Goal: Task Accomplishment & Management: Use online tool/utility

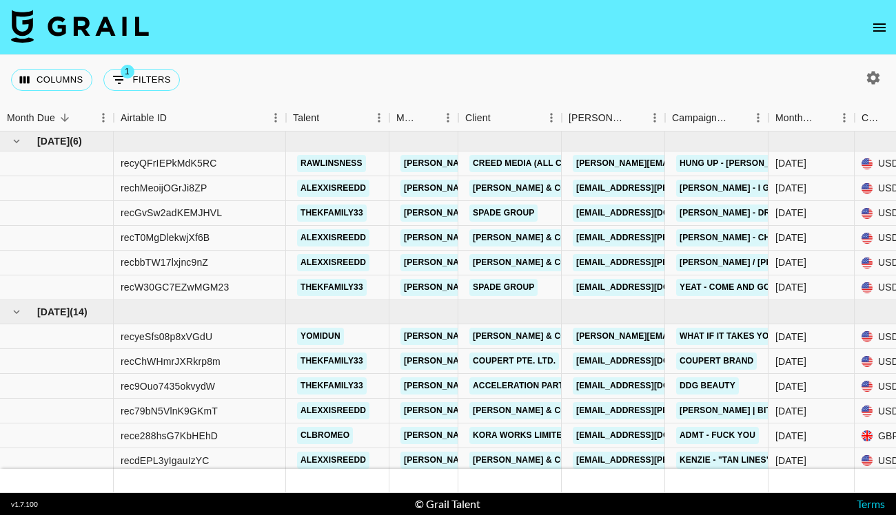
click at [877, 31] on icon "open drawer" at bounding box center [879, 27] width 12 height 8
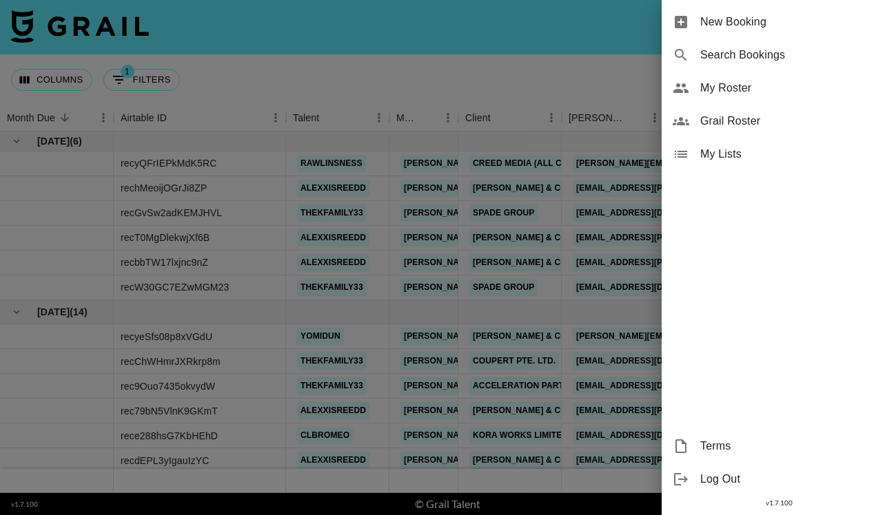
click at [768, 95] on span "My Roster" at bounding box center [792, 88] width 185 height 17
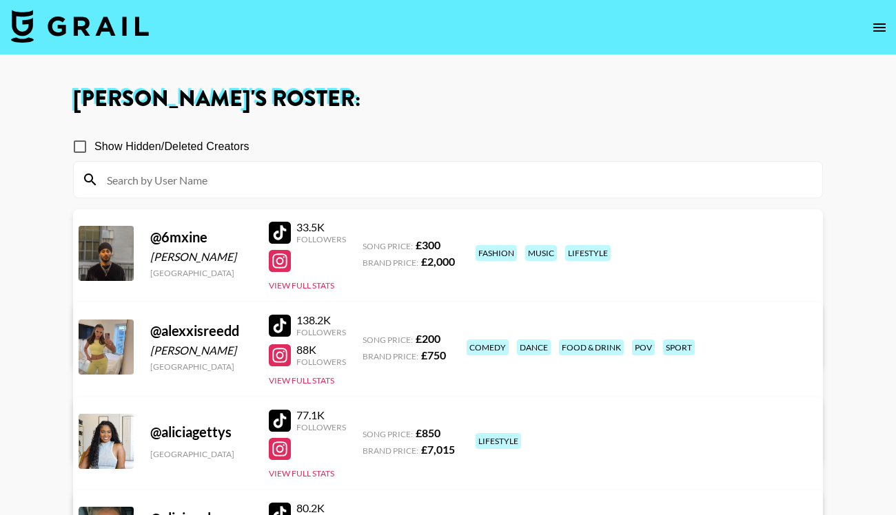
click at [437, 185] on input at bounding box center [456, 180] width 715 height 22
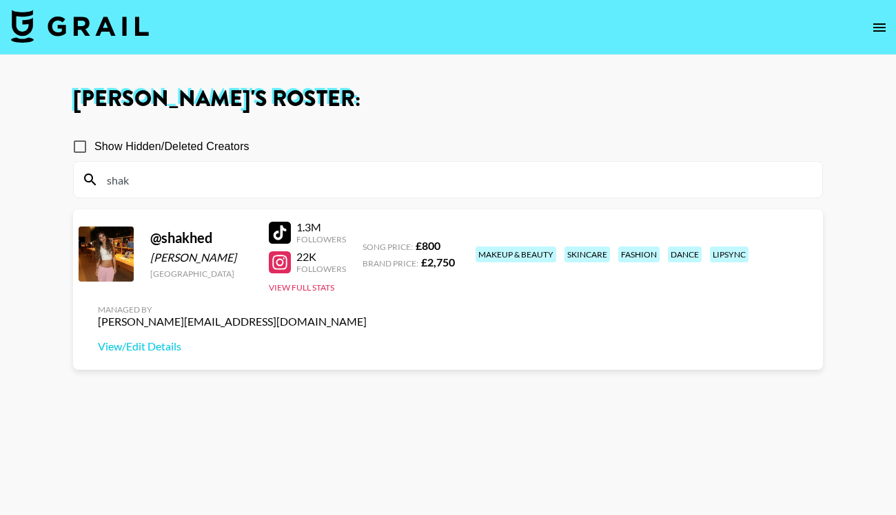
type input "shak"
click at [276, 224] on div at bounding box center [280, 233] width 22 height 22
click at [283, 263] on div at bounding box center [280, 263] width 22 height 22
drag, startPoint x: 161, startPoint y: 186, endPoint x: 105, endPoint y: 186, distance: 56.5
click at [105, 186] on input "shak" at bounding box center [456, 180] width 715 height 22
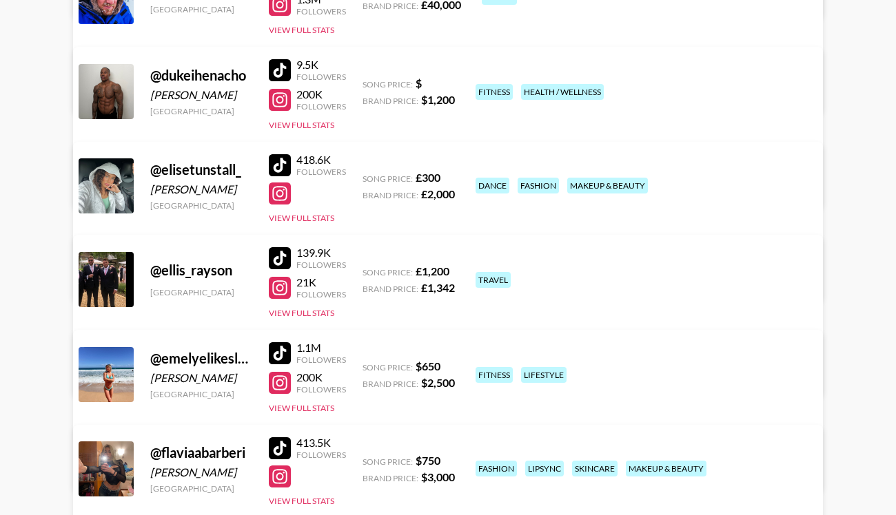
scroll to position [2042, 0]
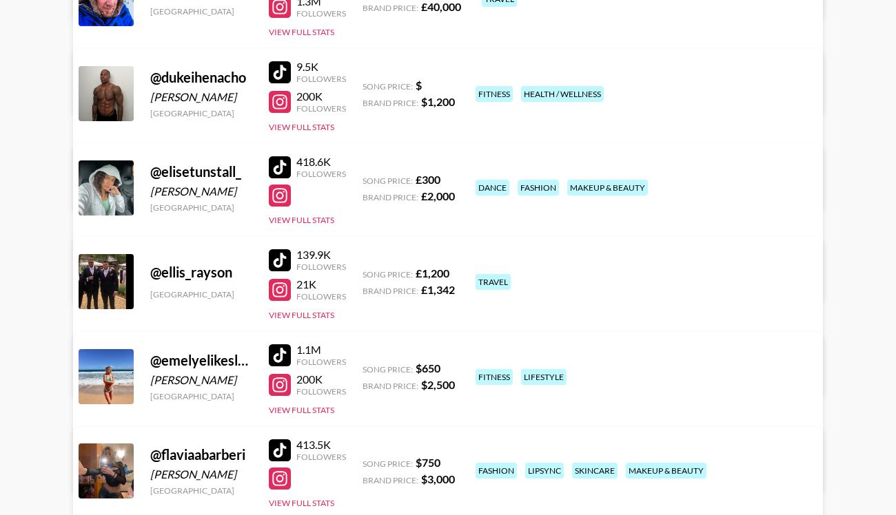
click at [282, 192] on div at bounding box center [280, 196] width 22 height 22
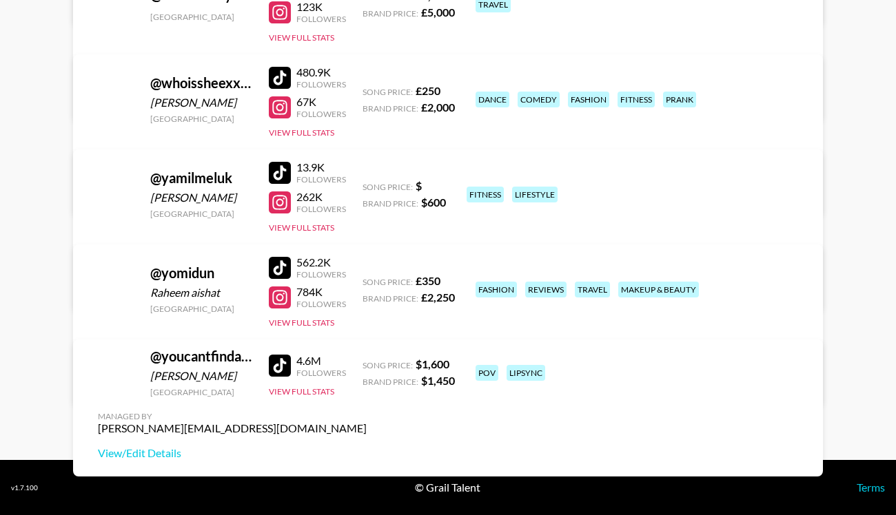
scroll to position [6246, 0]
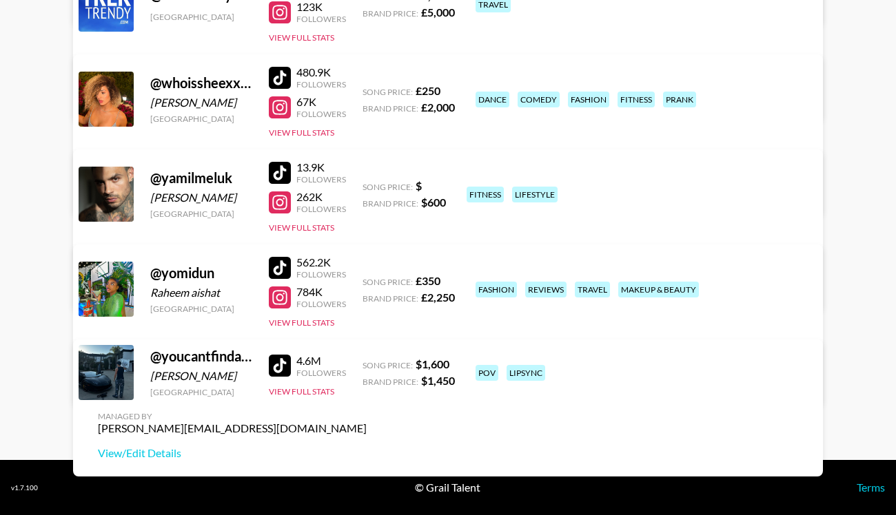
click at [278, 271] on div at bounding box center [280, 268] width 22 height 22
click at [283, 302] on div at bounding box center [280, 298] width 22 height 22
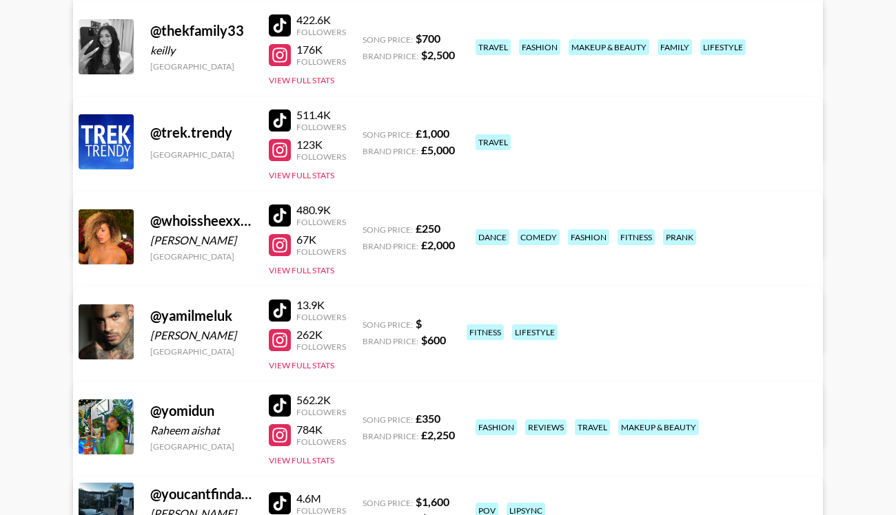
scroll to position [6002, 0]
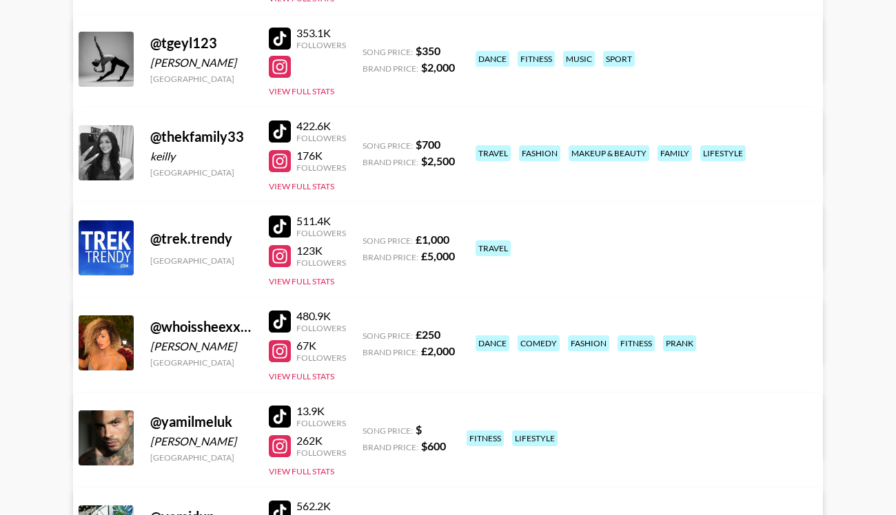
click at [282, 123] on div at bounding box center [280, 132] width 22 height 22
click at [279, 156] on div at bounding box center [280, 161] width 22 height 22
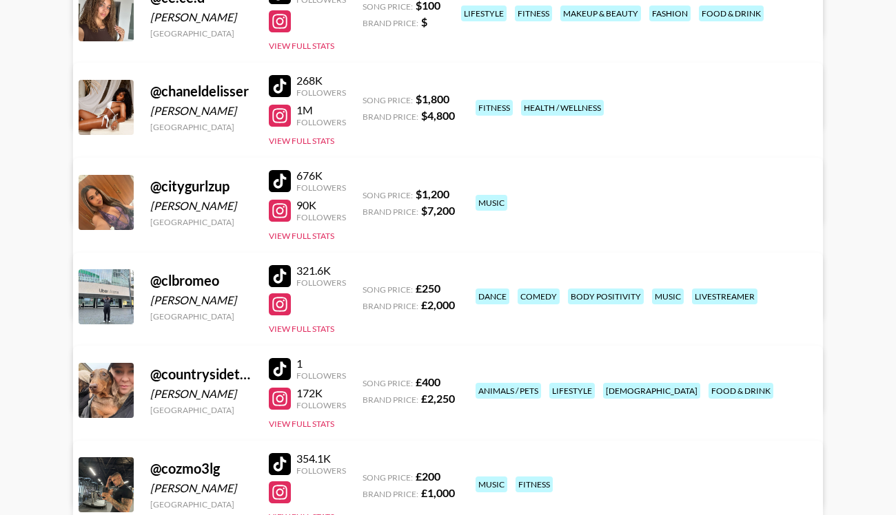
scroll to position [1358, 0]
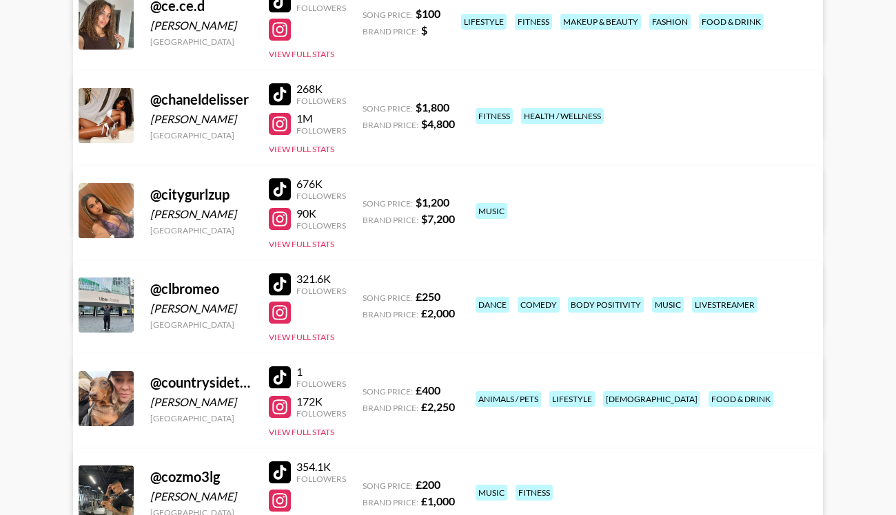
click at [281, 187] on div at bounding box center [280, 189] width 22 height 22
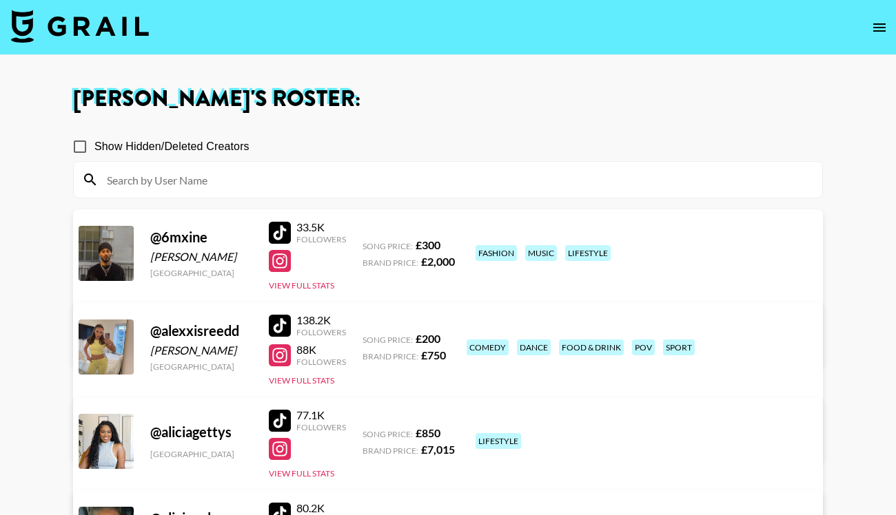
scroll to position [0, 0]
click at [107, 11] on img at bounding box center [80, 26] width 138 height 33
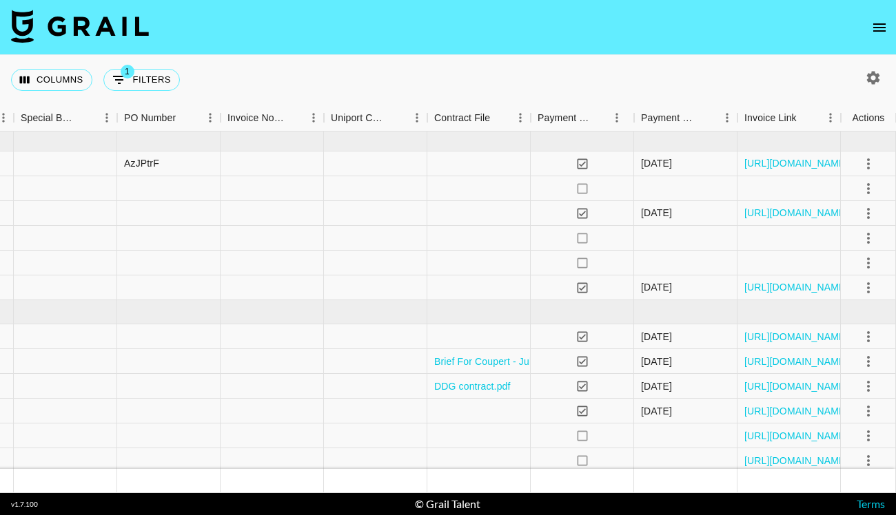
scroll to position [0, 1392]
click at [446, 264] on div at bounding box center [478, 263] width 103 height 25
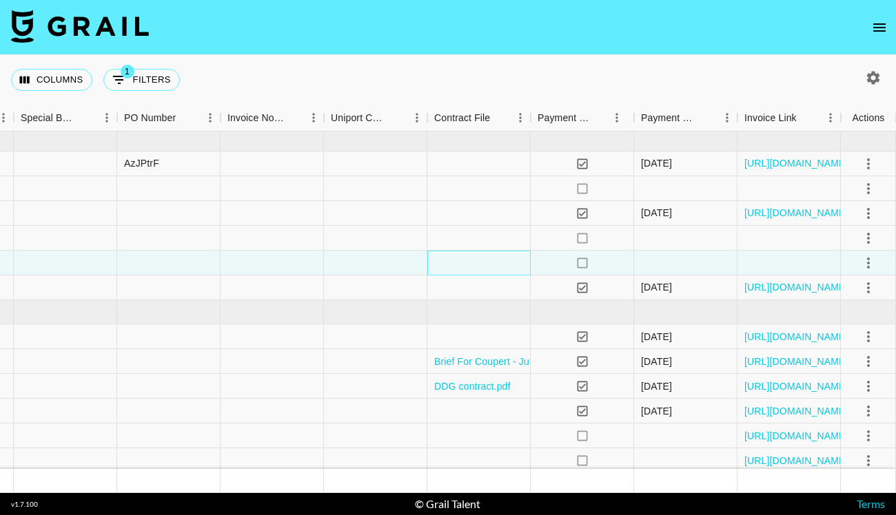
click at [446, 264] on div at bounding box center [478, 263] width 103 height 25
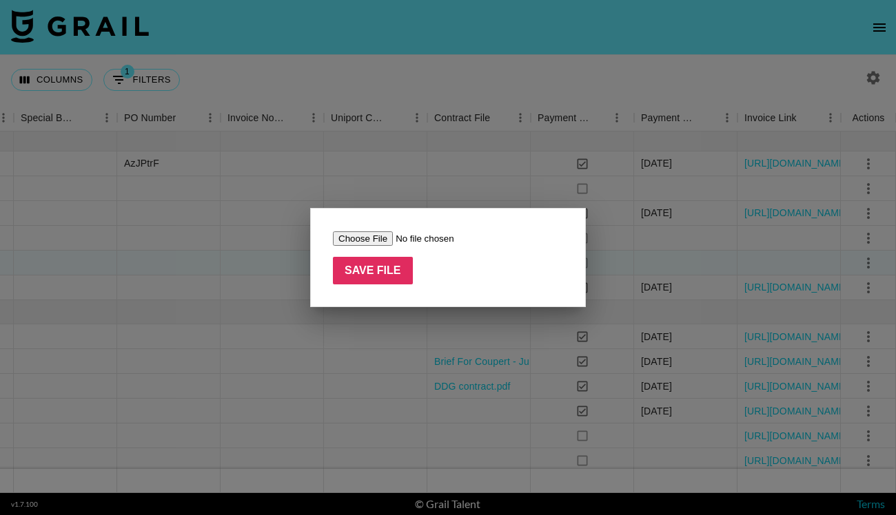
click at [393, 343] on div at bounding box center [448, 257] width 896 height 515
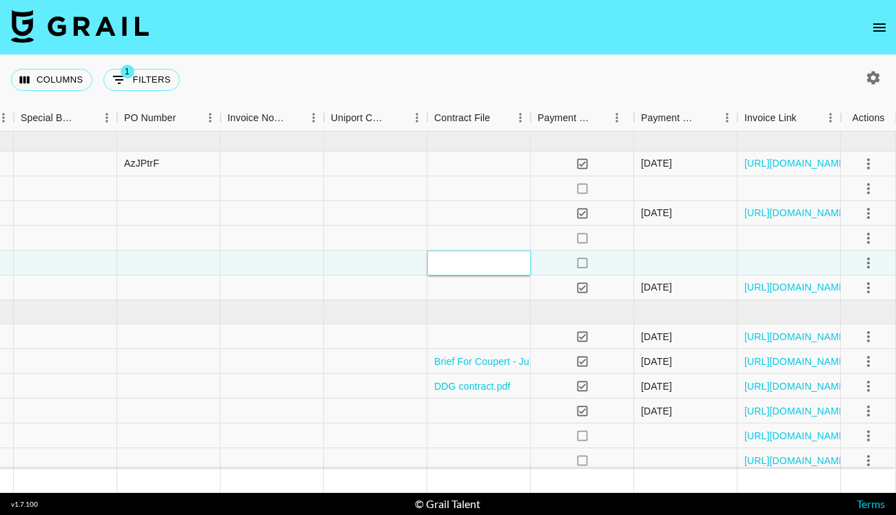
click at [441, 260] on div at bounding box center [478, 263] width 103 height 25
click at [403, 262] on div at bounding box center [375, 263] width 103 height 25
click at [449, 265] on div at bounding box center [478, 263] width 103 height 25
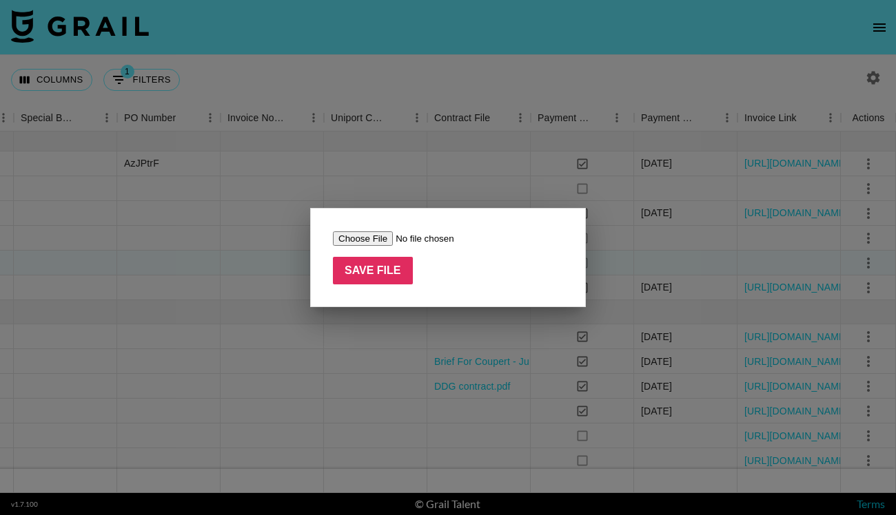
click at [369, 239] on input "file" at bounding box center [420, 239] width 174 height 14
type input "C:\fakepath\NA contract [PERSON_NAME].pdf"
click at [395, 267] on input "Save File" at bounding box center [373, 271] width 80 height 28
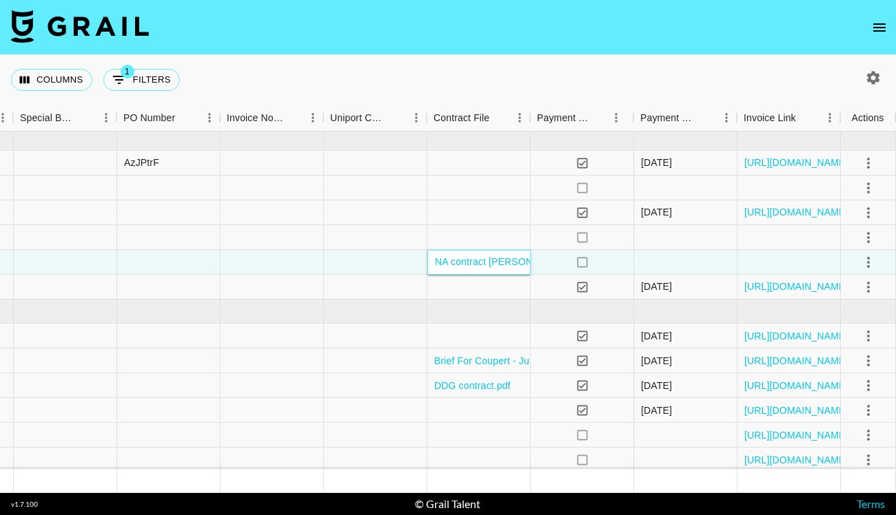
scroll to position [1, 1392]
click at [863, 259] on icon "select merge strategy" at bounding box center [868, 262] width 17 height 17
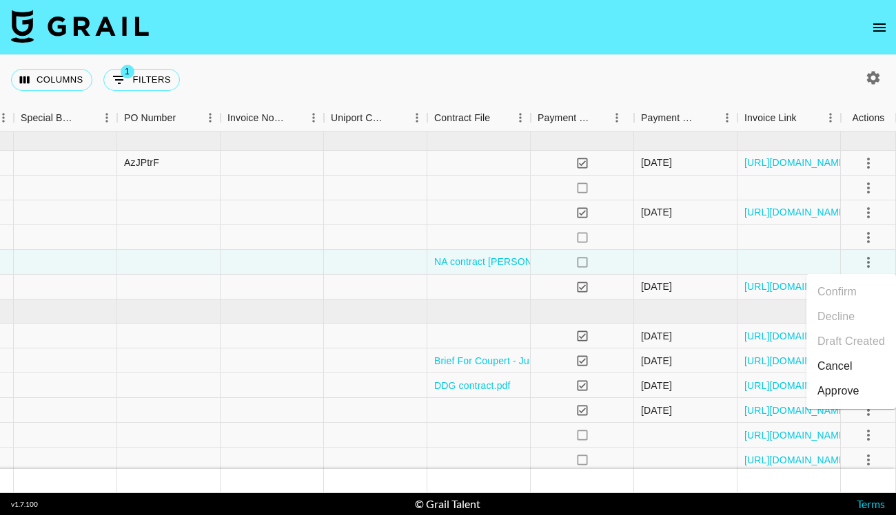
click at [819, 389] on div "Approve" at bounding box center [838, 391] width 42 height 17
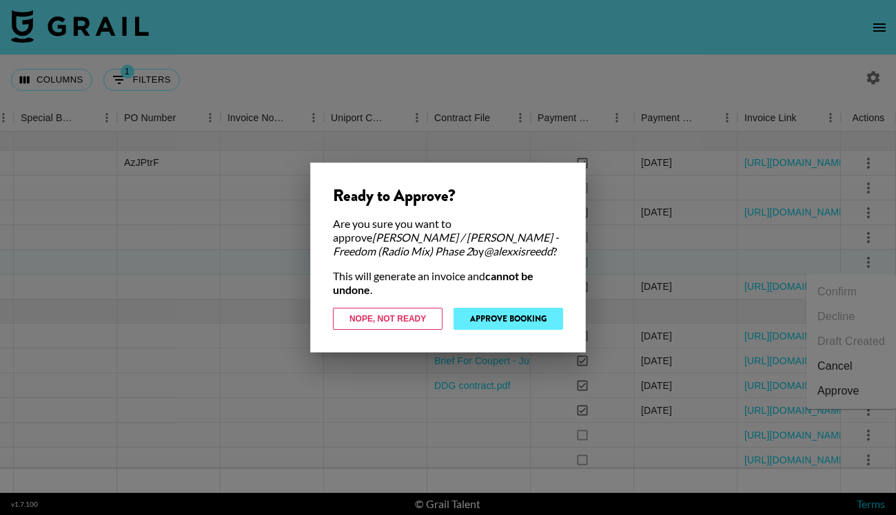
click at [553, 323] on button "Approve Booking" at bounding box center [508, 319] width 110 height 22
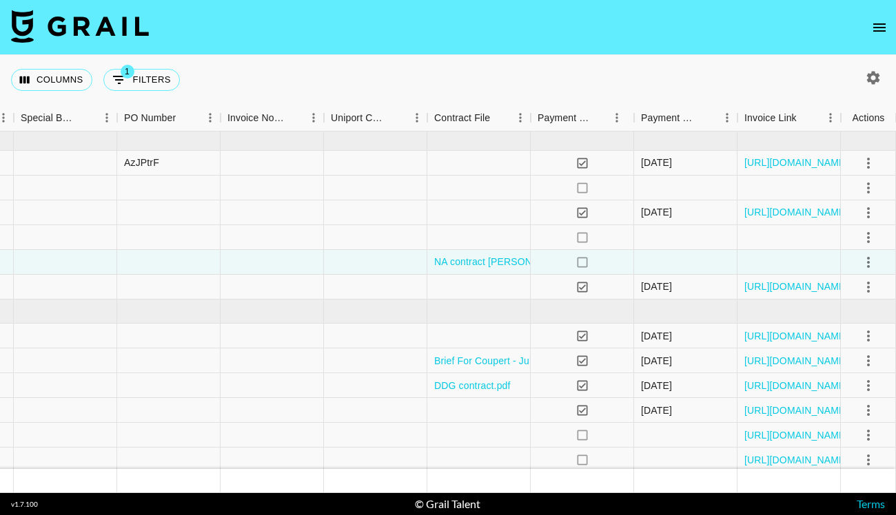
click at [515, 70] on div "Columns 1 Filters + Booking" at bounding box center [448, 80] width 896 height 50
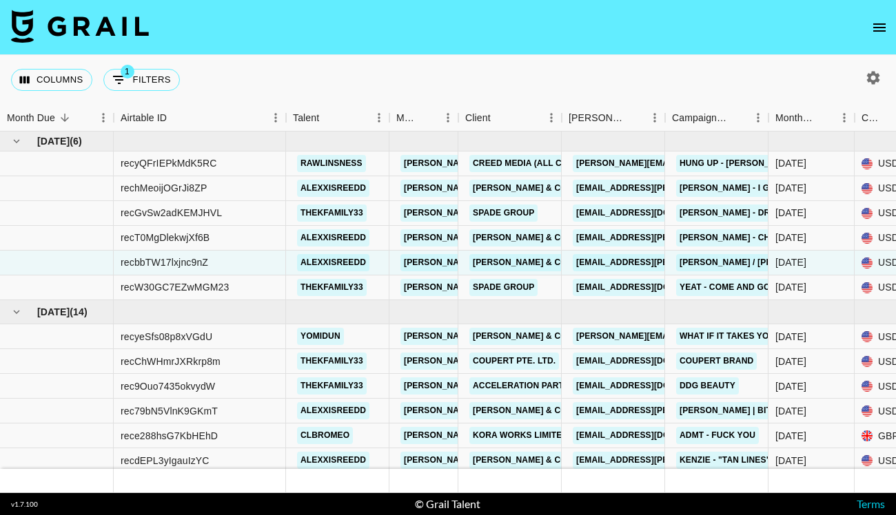
scroll to position [0, 0]
